Goal: Ask a question: Seek information or help from site administrators or community

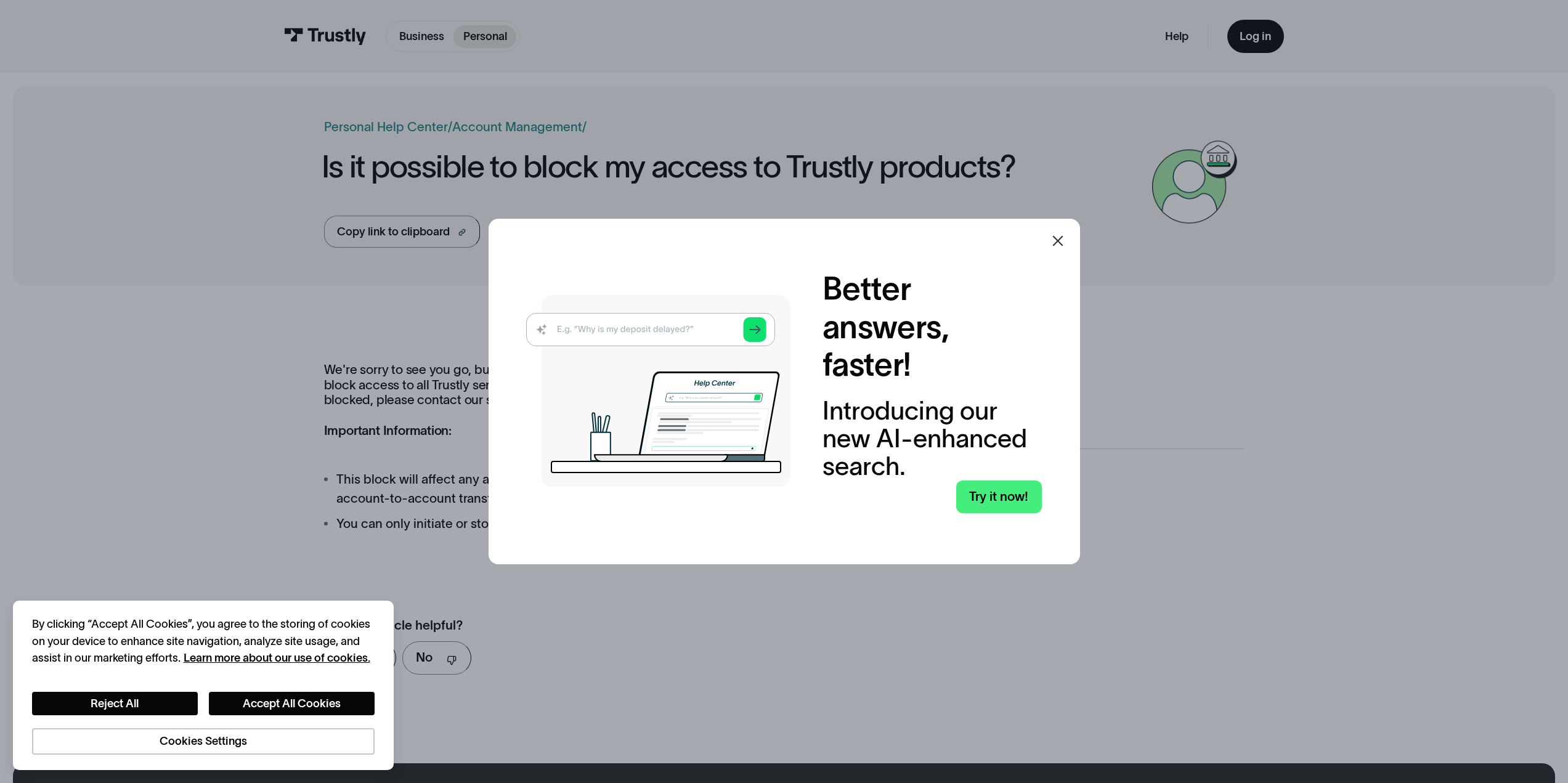
click at [1056, 233] on icon at bounding box center [1058, 240] width 15 height 15
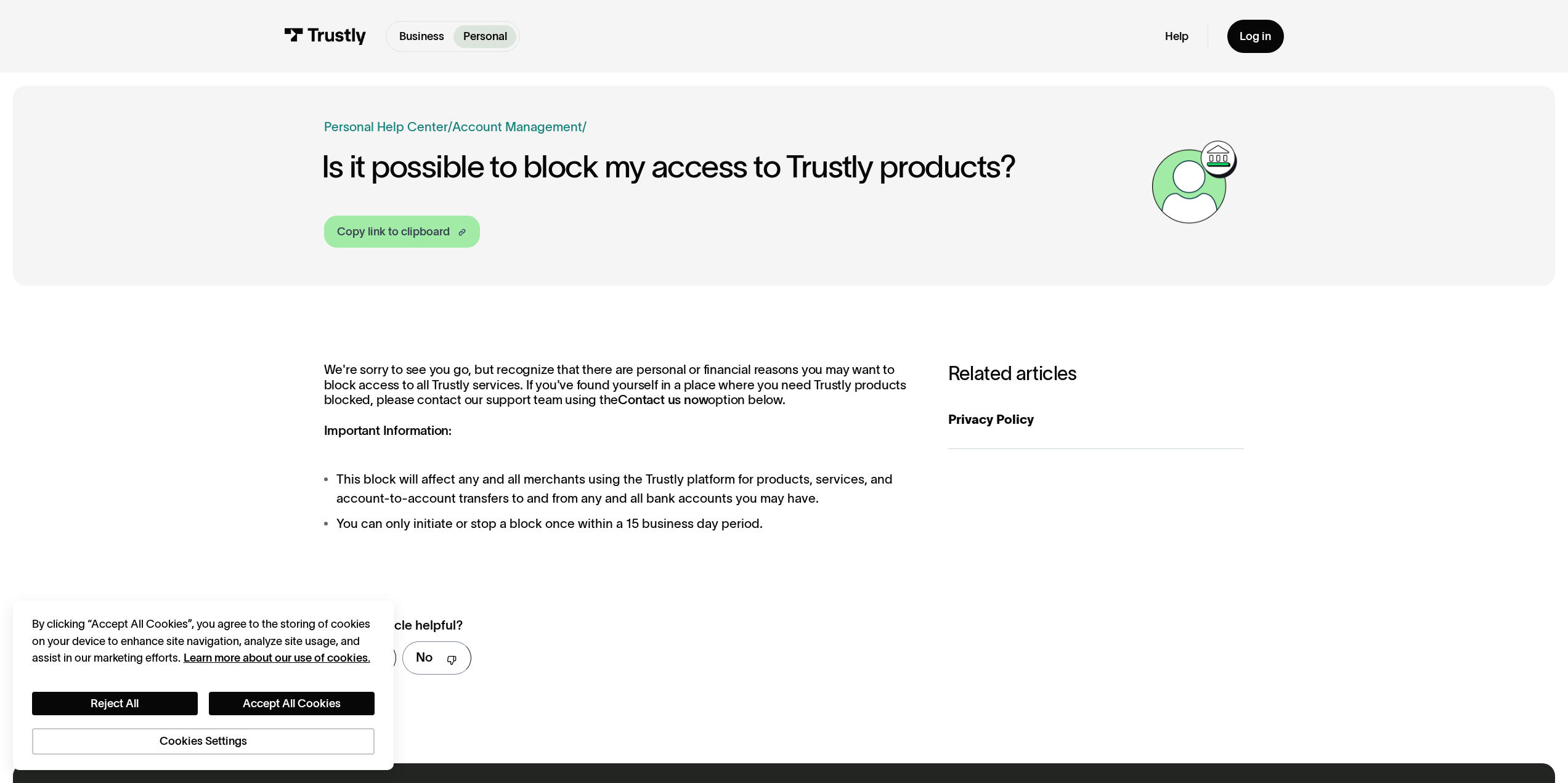
click at [408, 228] on div "Copy link to clipboard" at bounding box center [393, 232] width 112 height 17
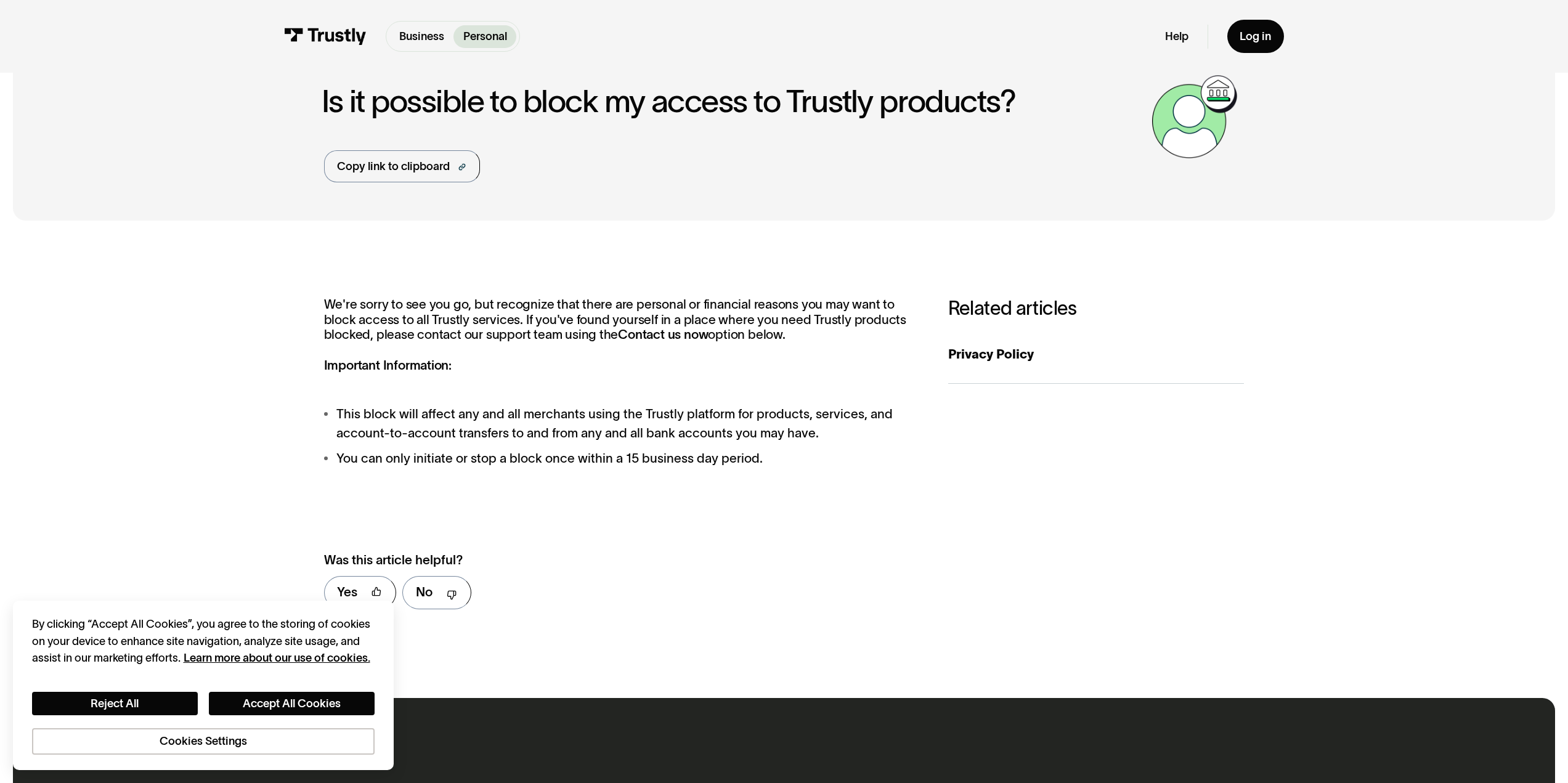
scroll to position [123, 0]
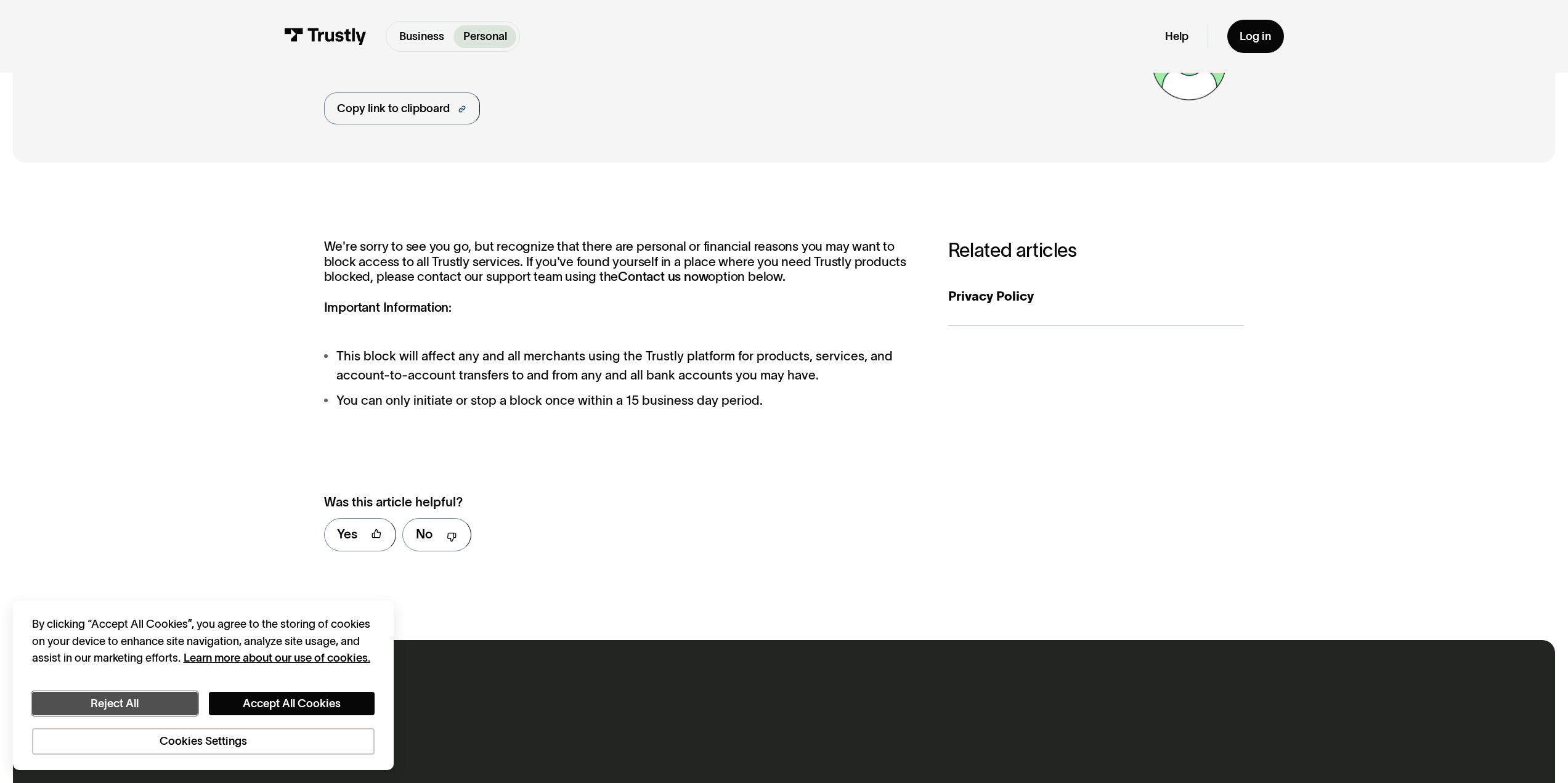
click at [136, 706] on button "Reject All" at bounding box center [115, 704] width 166 height 24
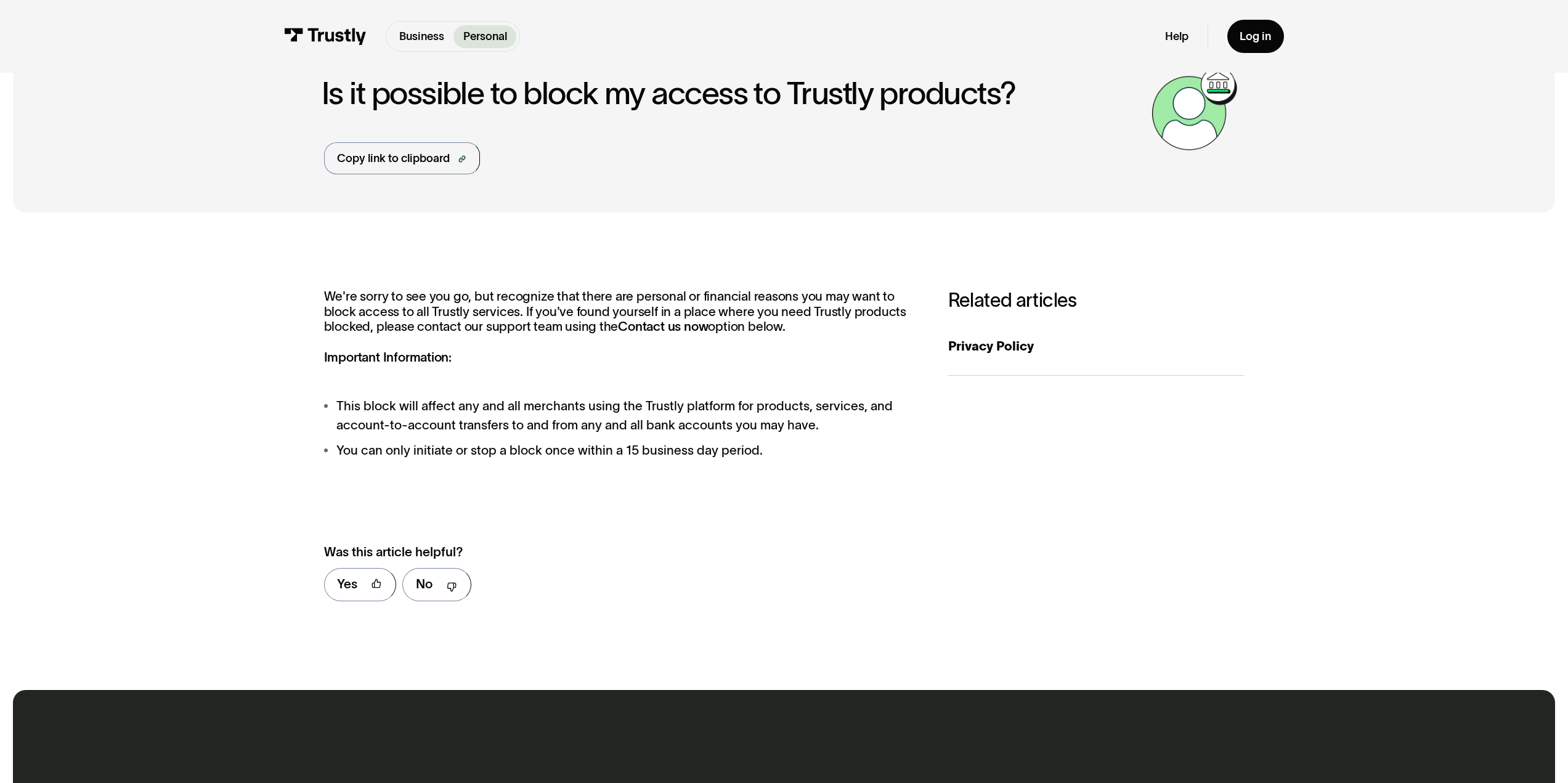
scroll to position [0, 0]
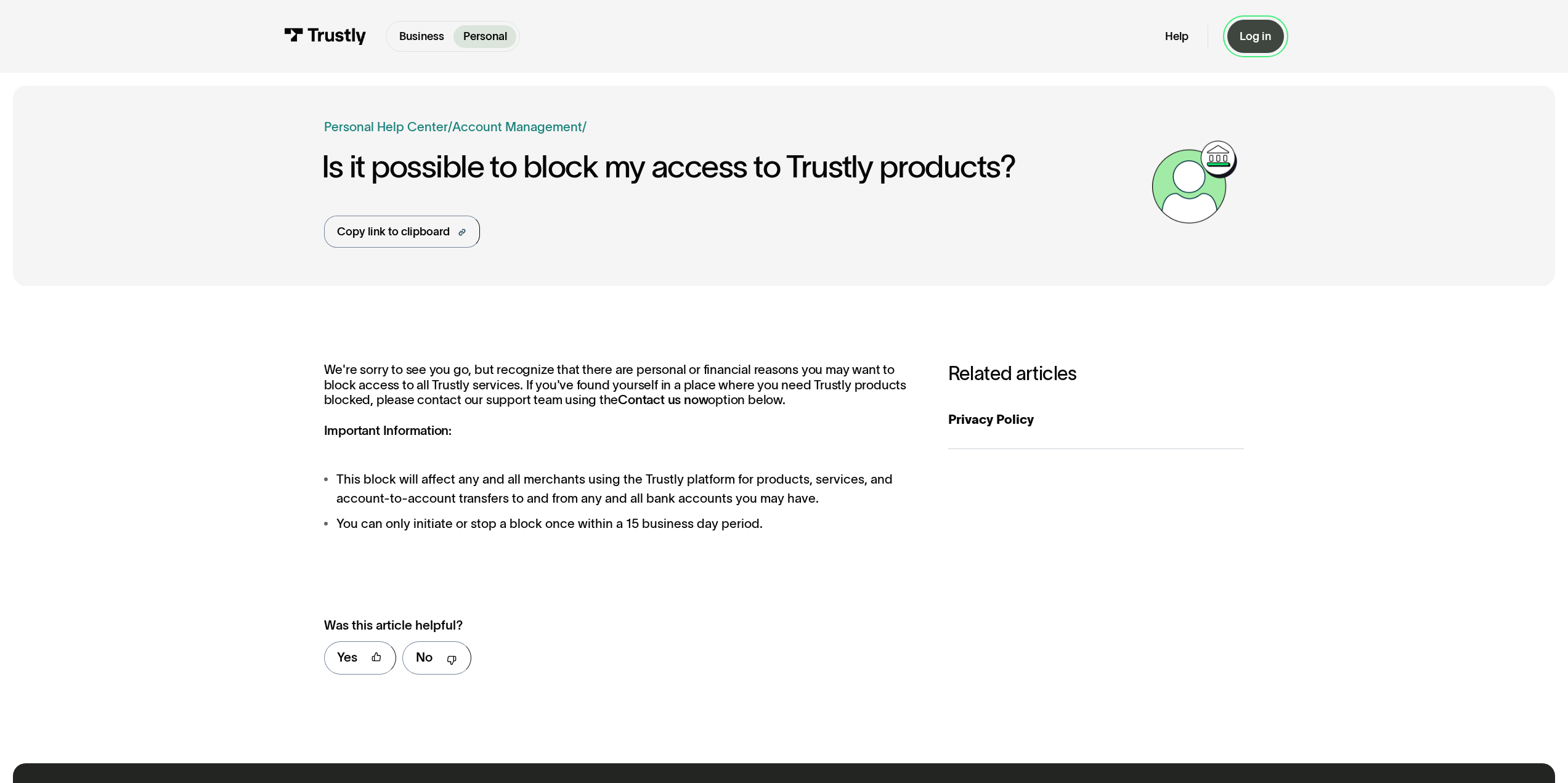
click at [1245, 38] on div "Log in" at bounding box center [1256, 36] width 31 height 14
click at [487, 29] on p "Personal" at bounding box center [485, 37] width 43 height 17
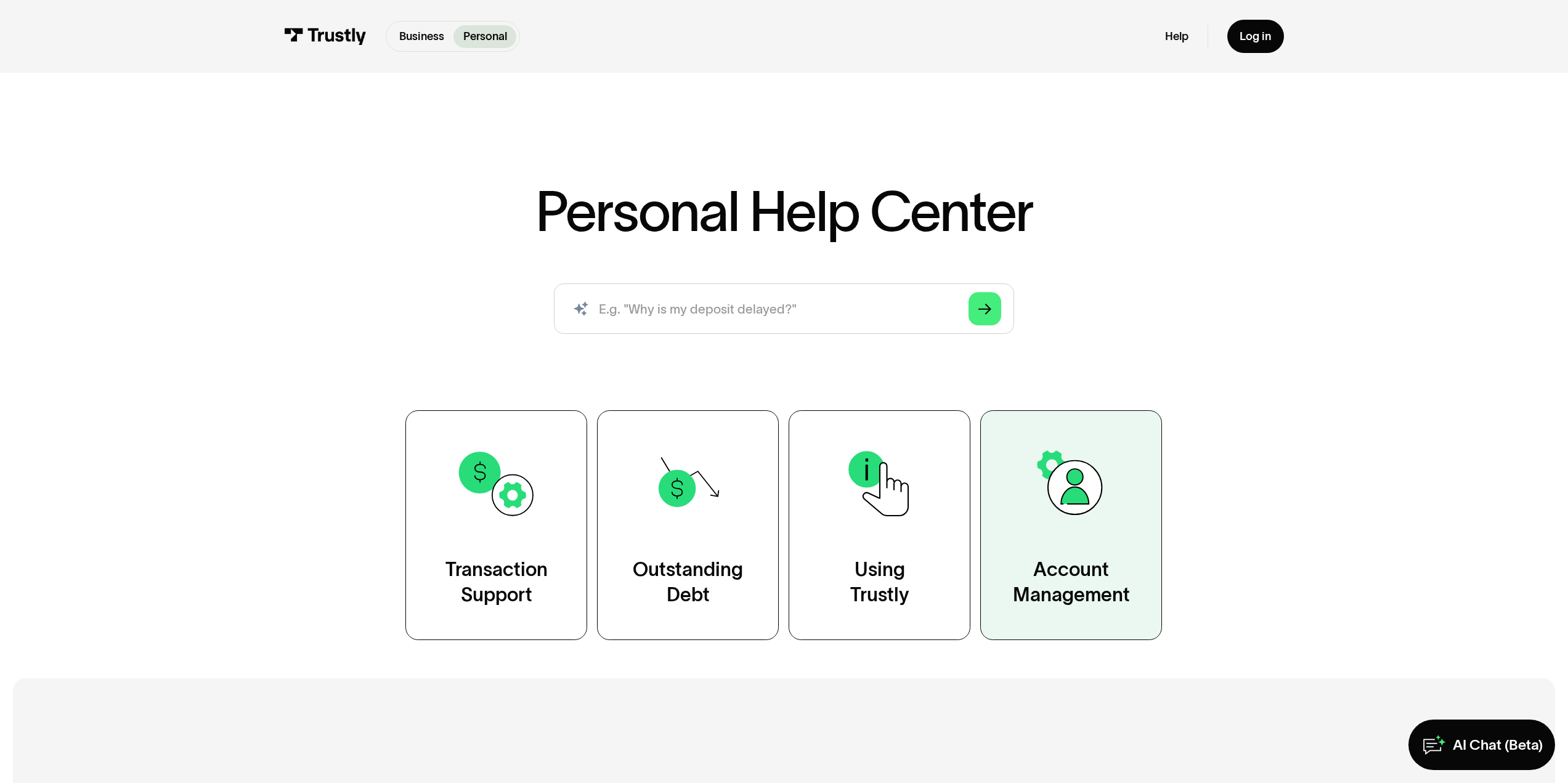
click at [1082, 507] on img at bounding box center [1071, 484] width 83 height 83
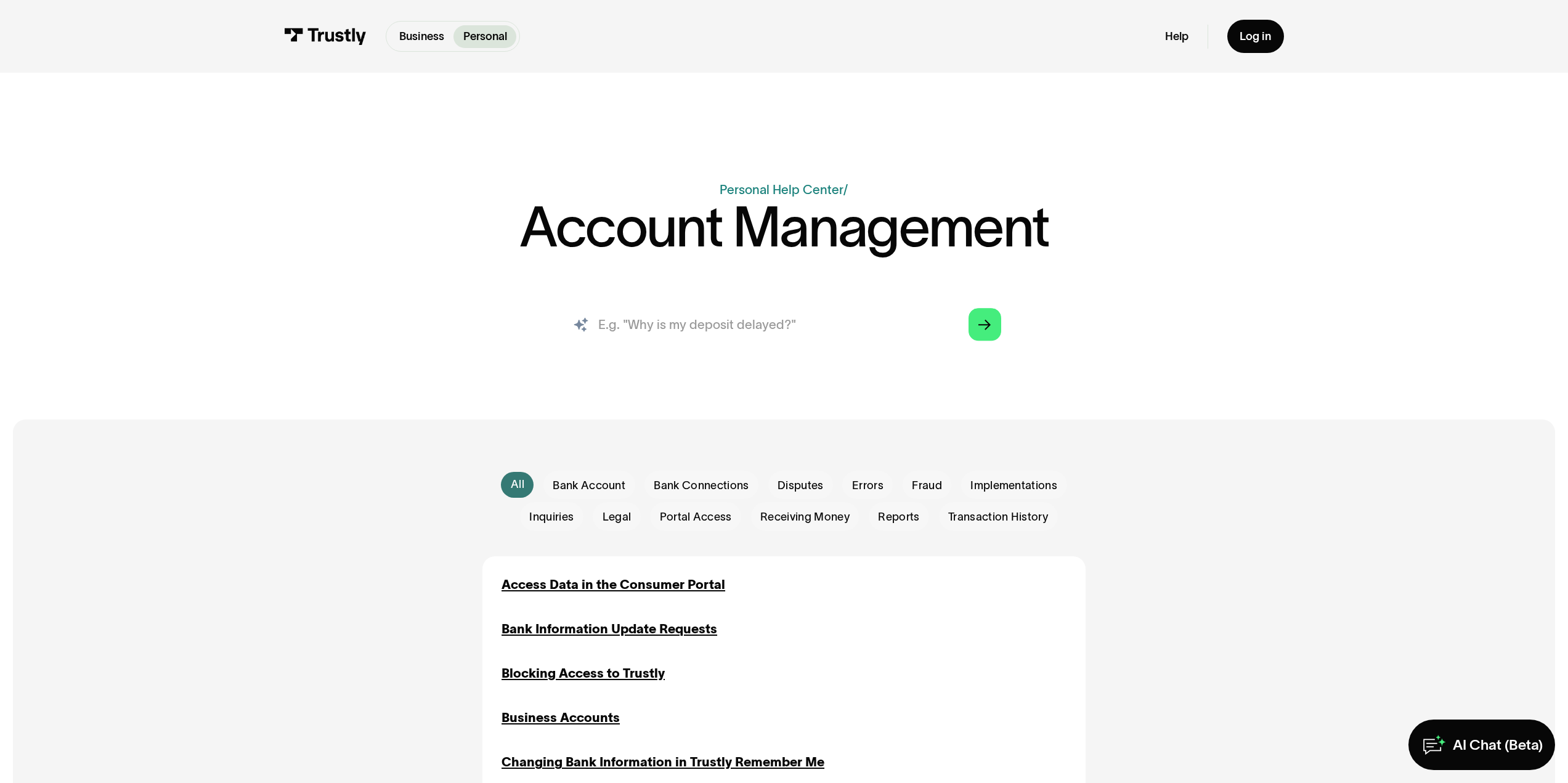
click at [790, 321] on input "search" at bounding box center [784, 324] width 461 height 51
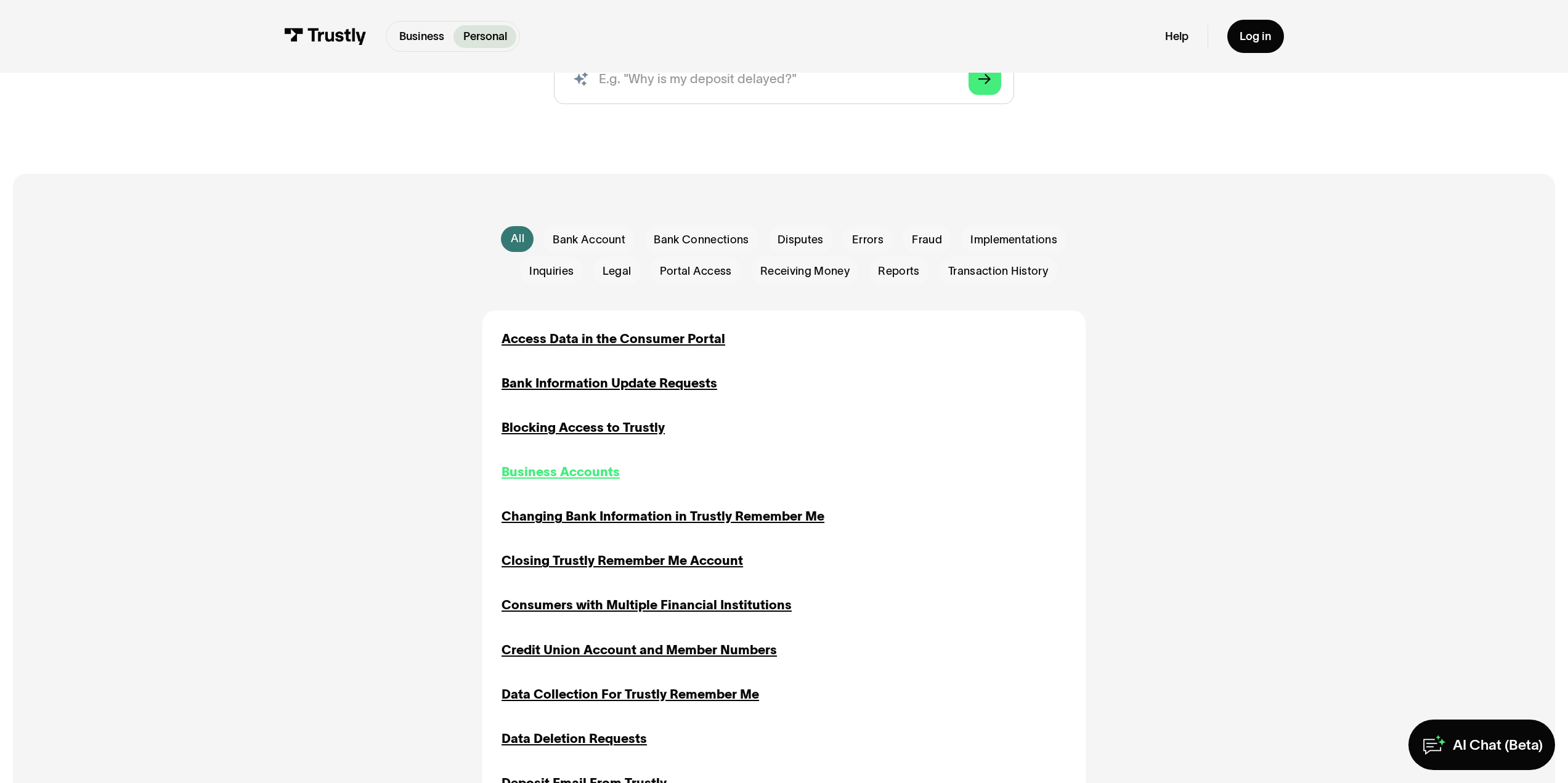
scroll to position [247, 0]
click at [577, 429] on div "Blocking Access to Trustly" at bounding box center [582, 427] width 163 height 19
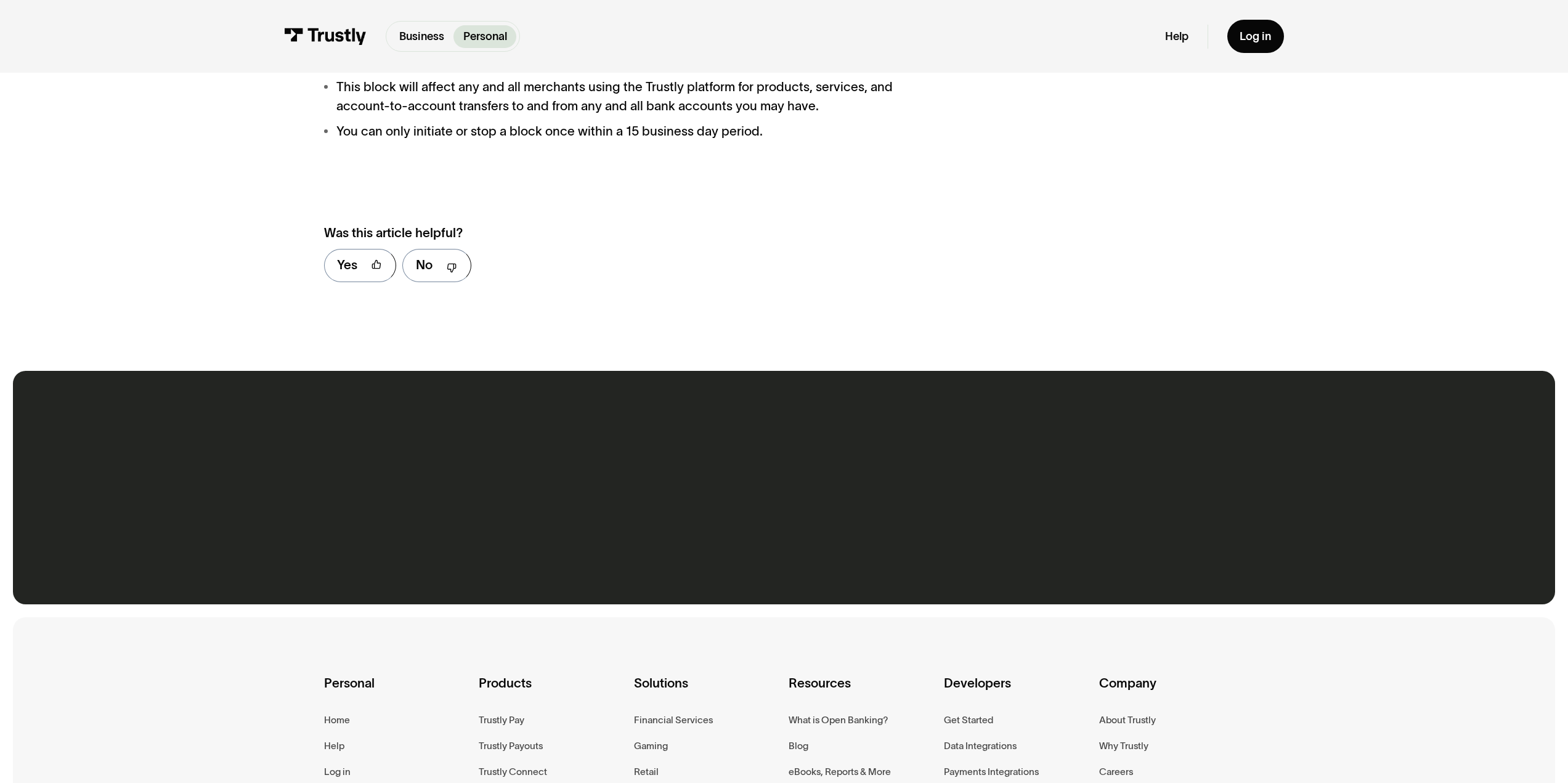
scroll to position [493, 0]
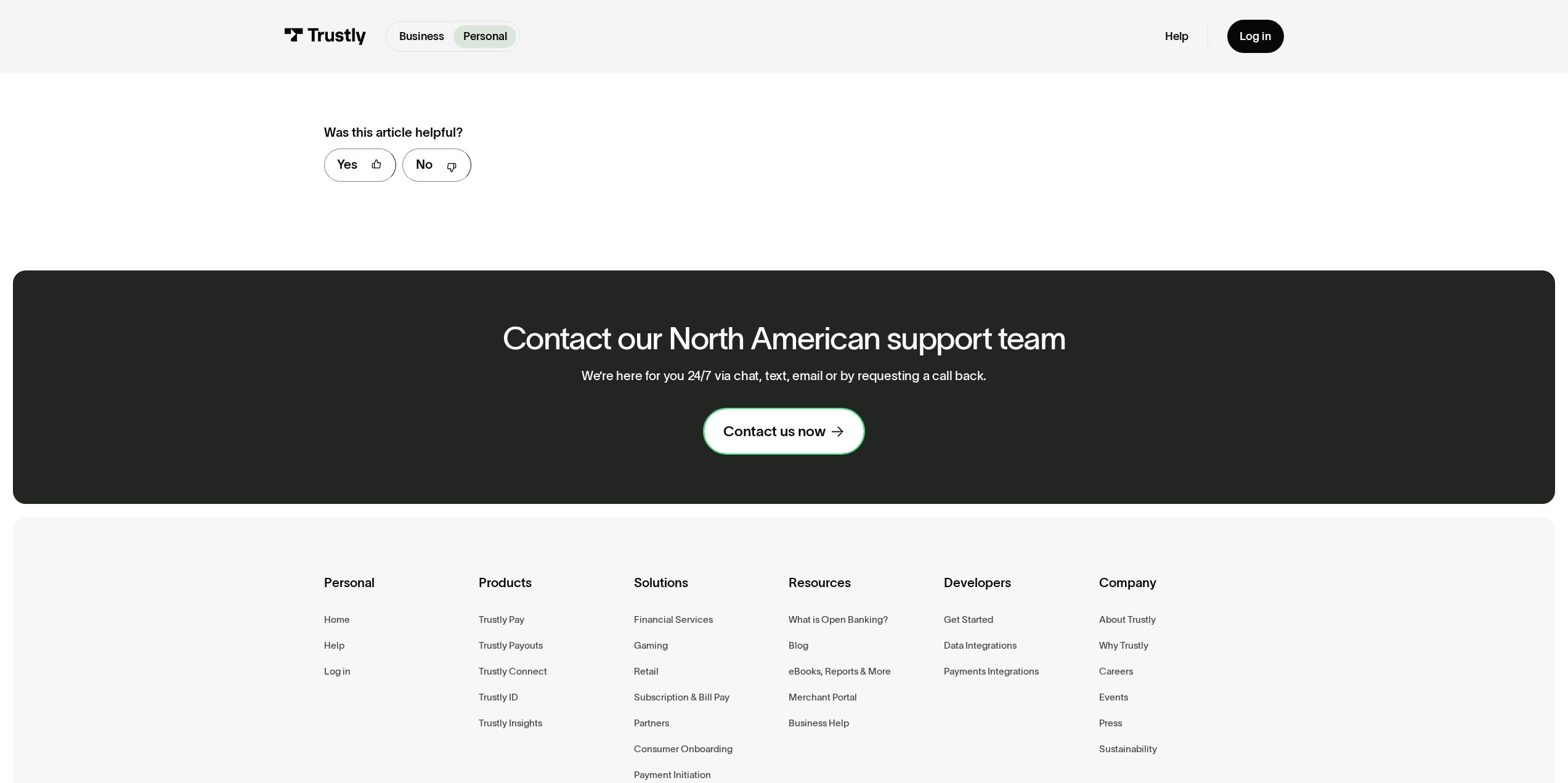
click at [775, 440] on div "Contact us now" at bounding box center [774, 431] width 102 height 18
